Goal: Task Accomplishment & Management: Use online tool/utility

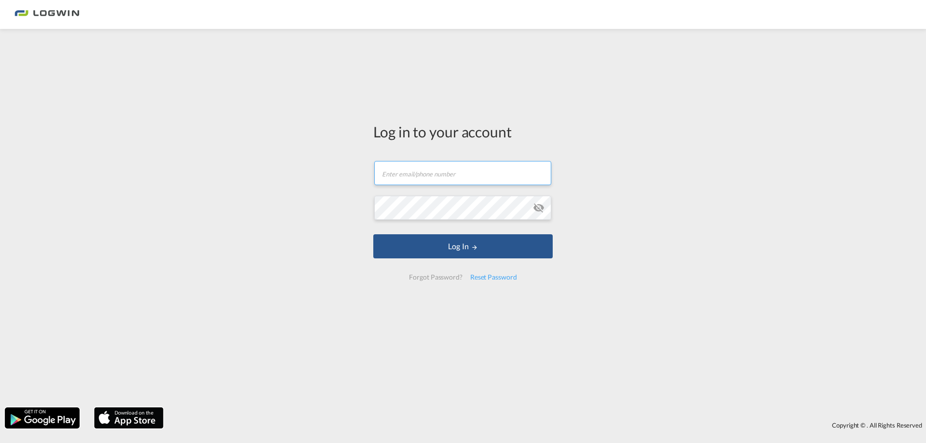
click at [398, 175] on input "text" at bounding box center [462, 173] width 177 height 24
type input "[PERSON_NAME][EMAIL_ADDRESS][DOMAIN_NAME]"
click at [373, 234] on button "Log In" at bounding box center [462, 246] width 179 height 24
